Goal: Information Seeking & Learning: Understand process/instructions

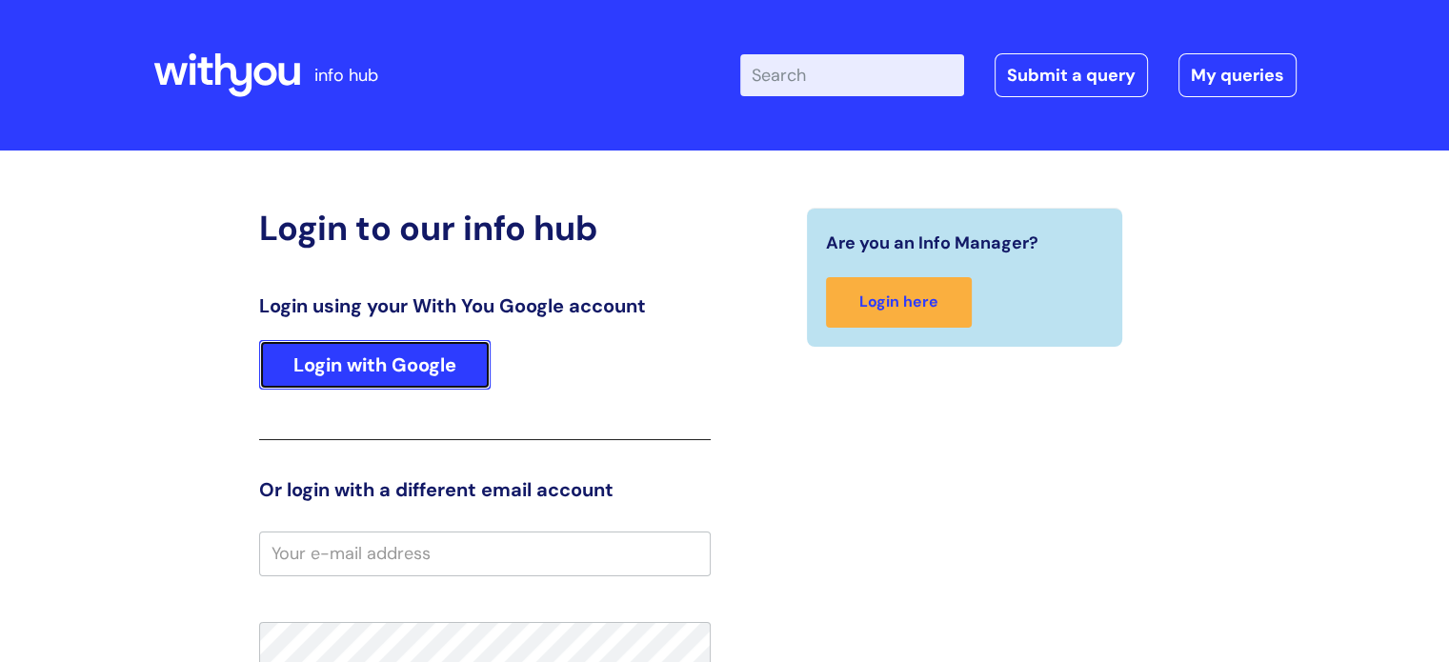
click at [412, 369] on link "Login with Google" at bounding box center [375, 365] width 232 height 50
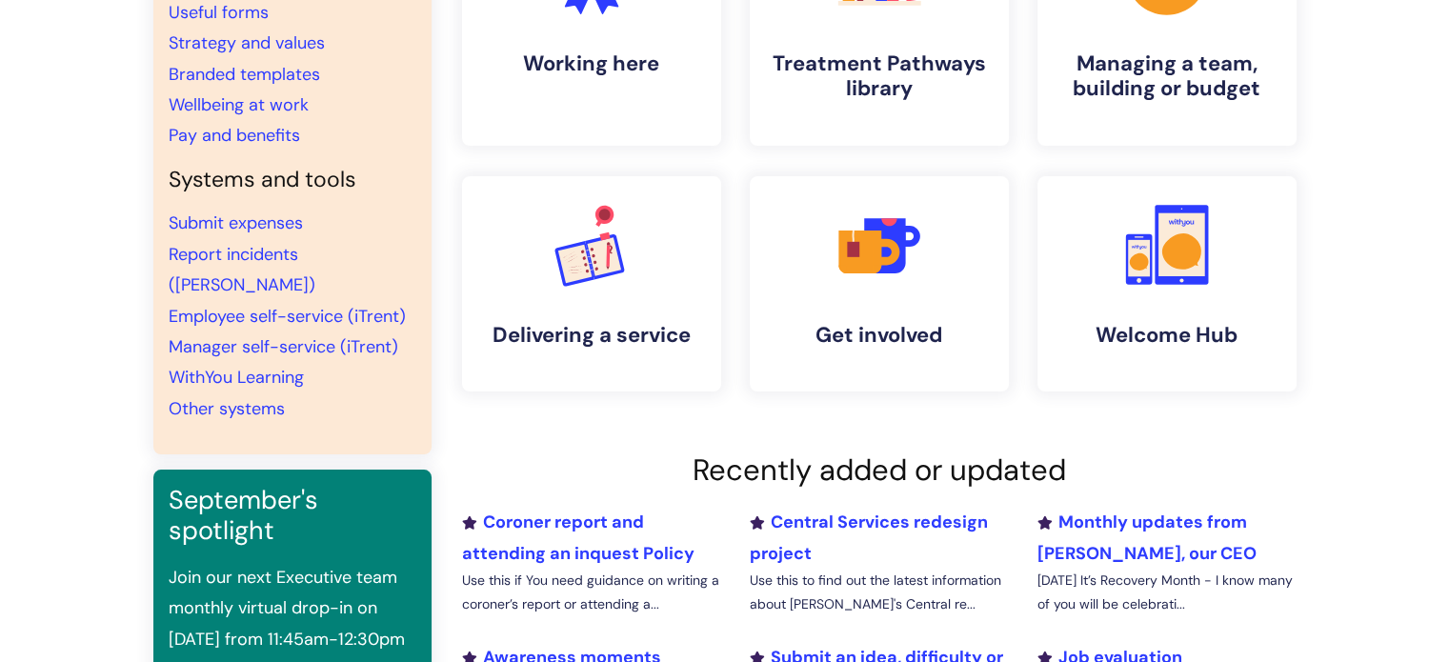
scroll to position [266, 0]
click at [272, 217] on link "Submit expenses" at bounding box center [236, 222] width 134 height 23
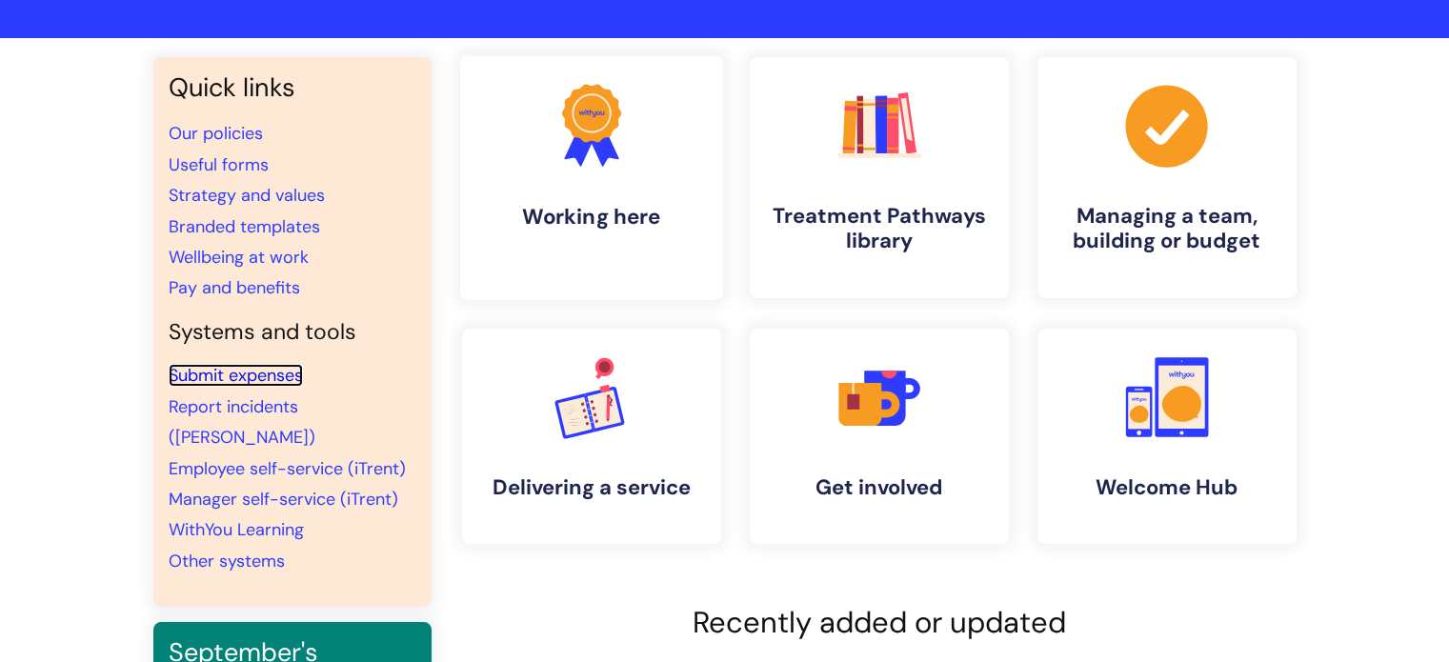
scroll to position [0, 0]
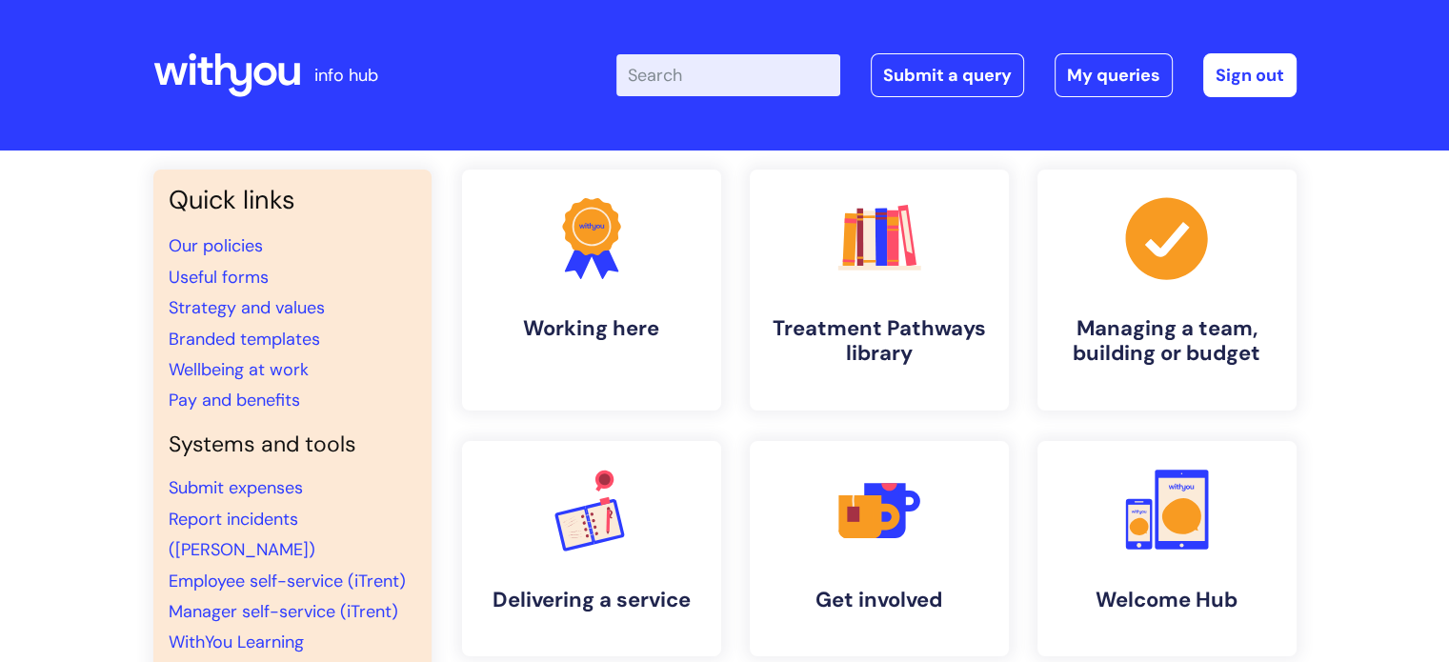
click at [724, 73] on input "Enter your search term here..." at bounding box center [728, 75] width 224 height 42
type input "expenses"
click button "Search" at bounding box center [0, 0] width 0 height 0
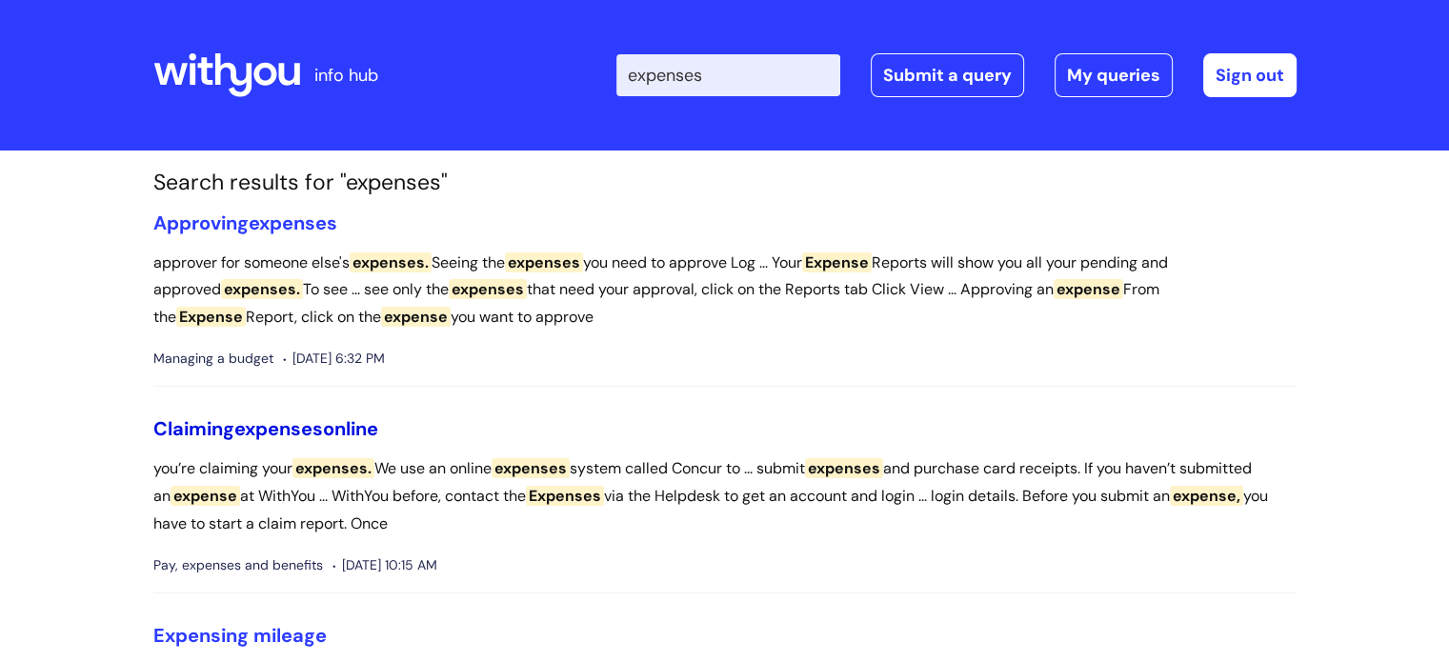
click at [337, 426] on link "Claiming expenses online" at bounding box center [265, 428] width 225 height 25
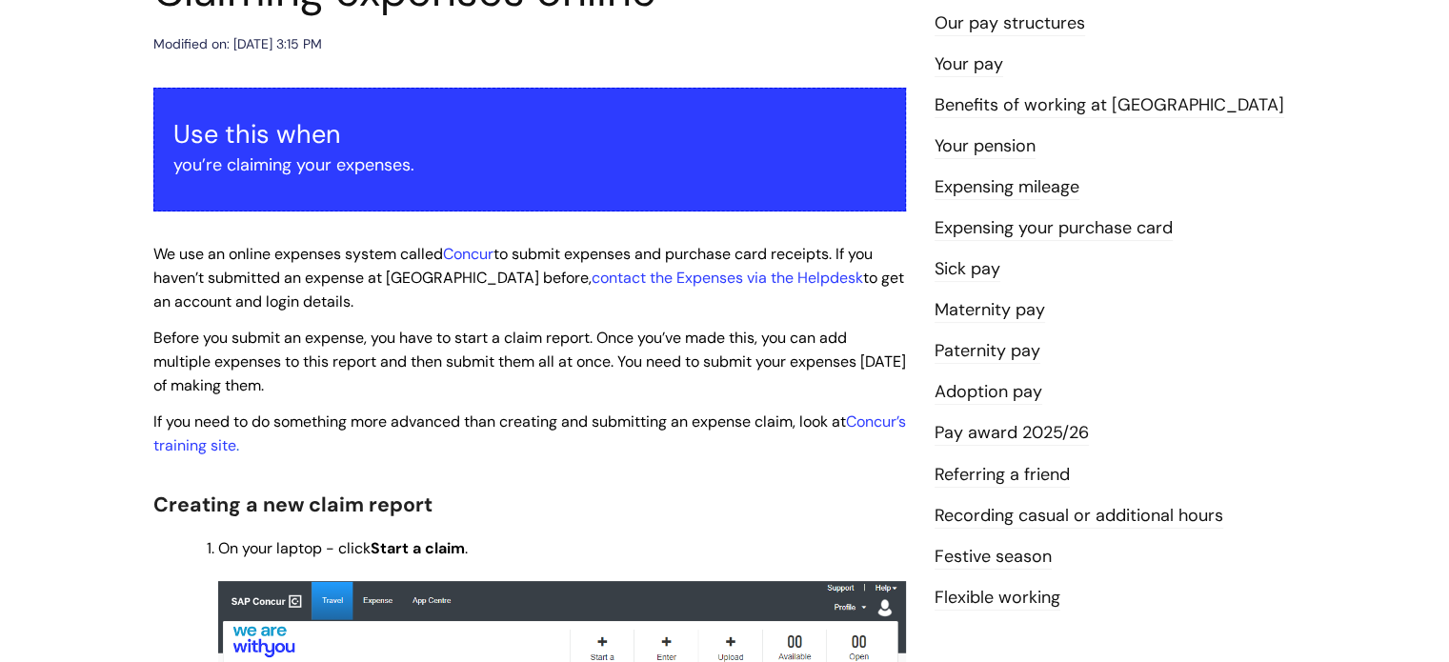
scroll to position [267, 0]
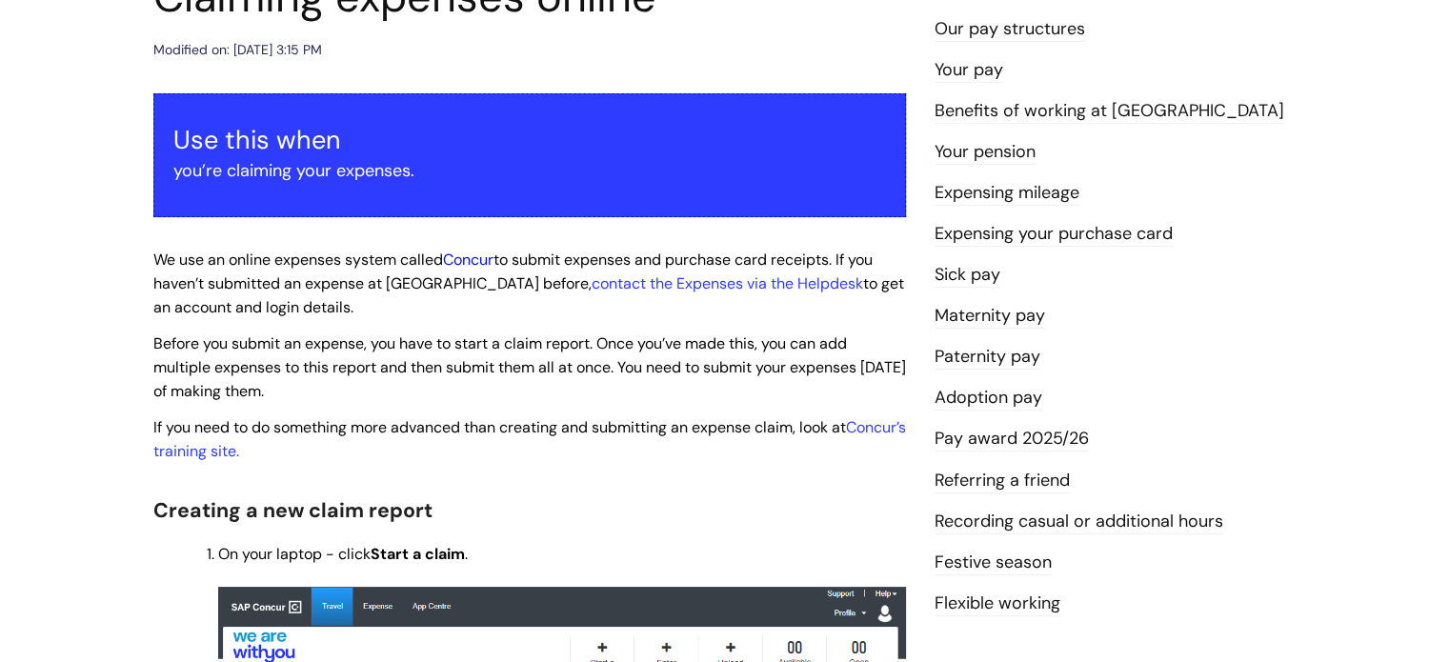
click at [475, 262] on link "Concur" at bounding box center [468, 260] width 50 height 20
